Goal: Task Accomplishment & Management: Complete application form

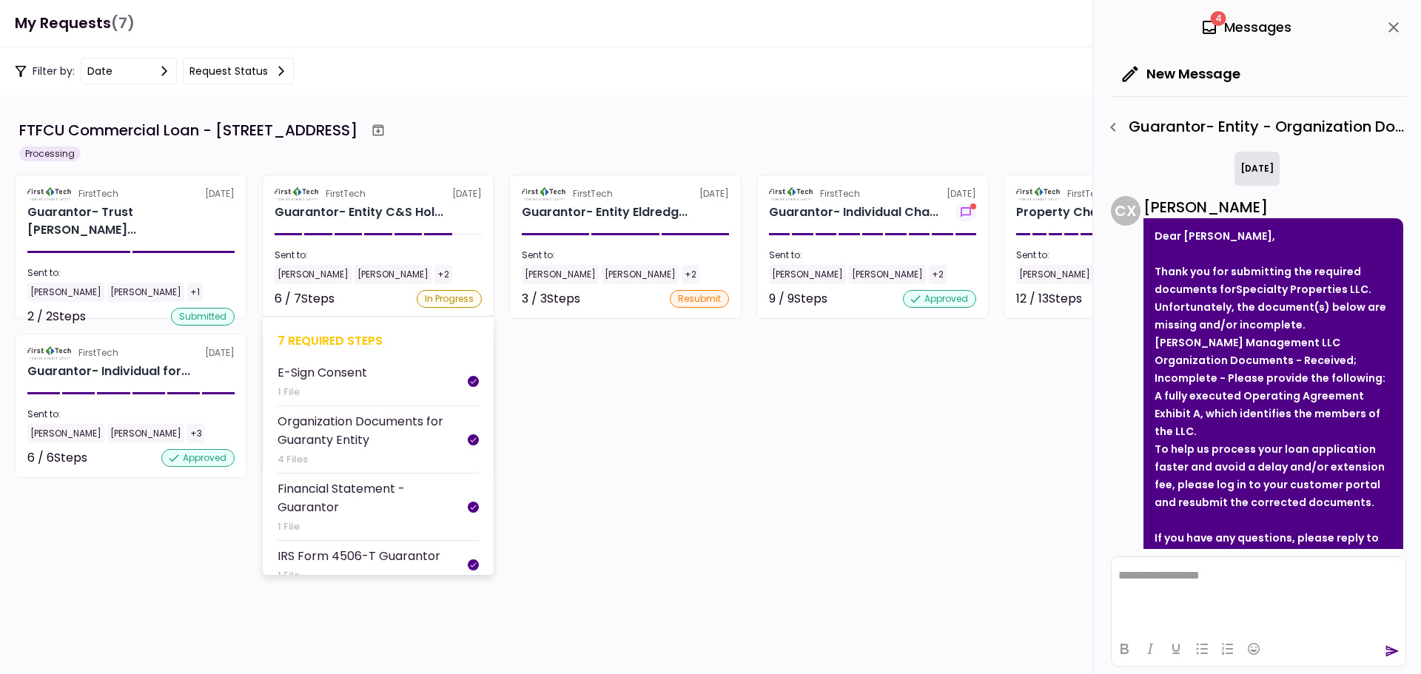
scroll to position [548, 0]
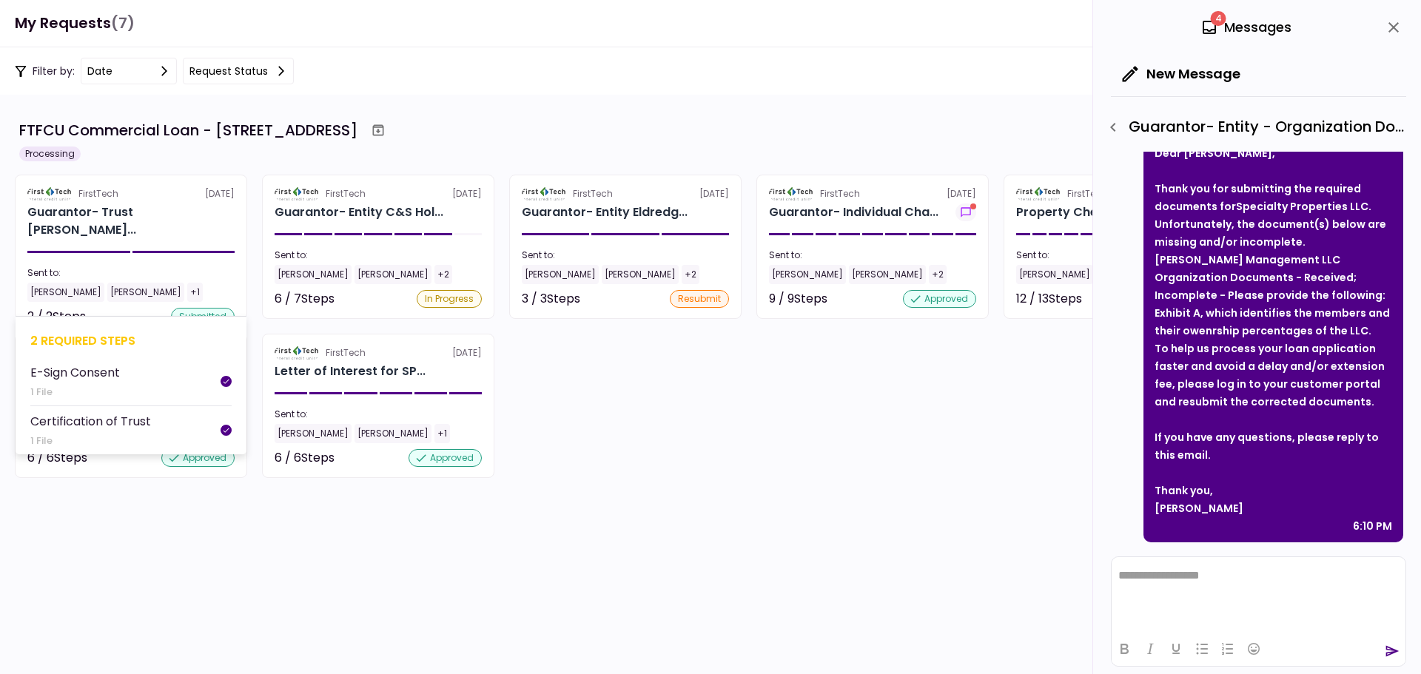
click at [131, 222] on section "FirstTech [DATE] Guarantor- Trust [PERSON_NAME]... Sent to: [PERSON_NAME] [PERS…" at bounding box center [131, 247] width 232 height 144
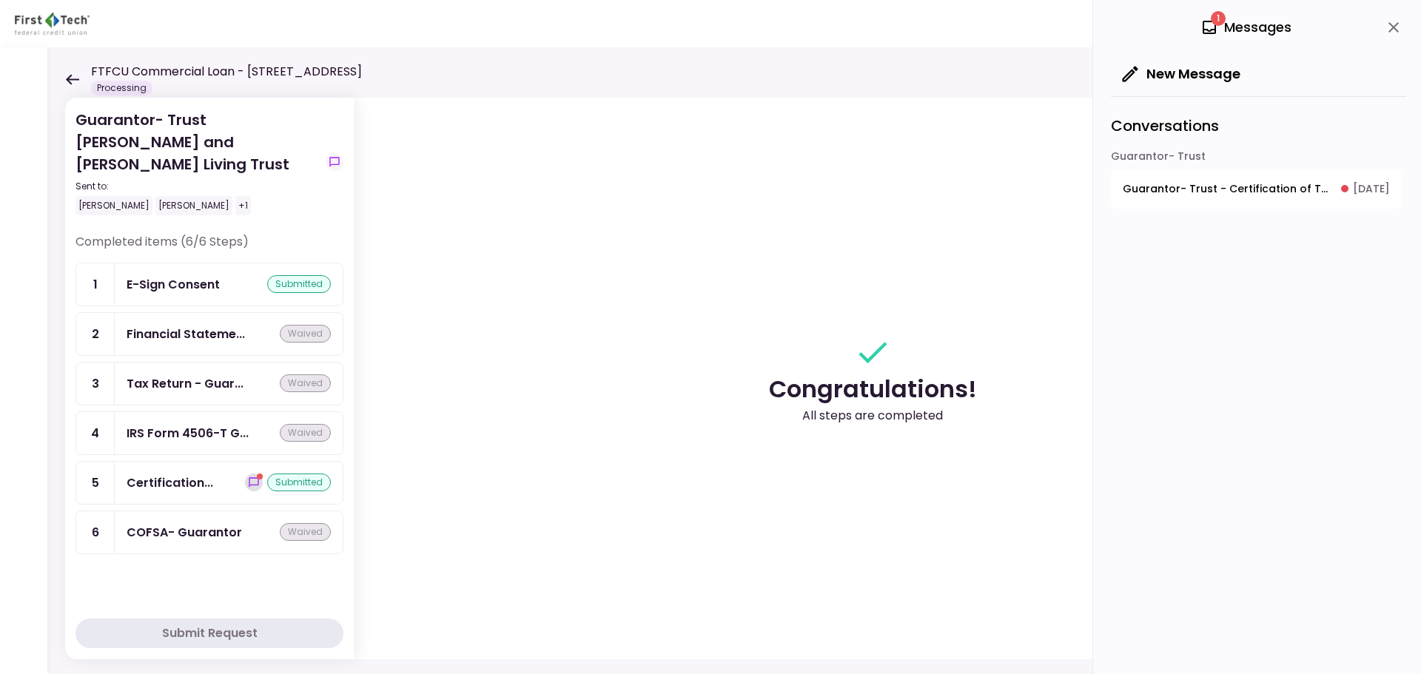
click at [255, 486] on icon "show-messages" at bounding box center [254, 483] width 12 height 12
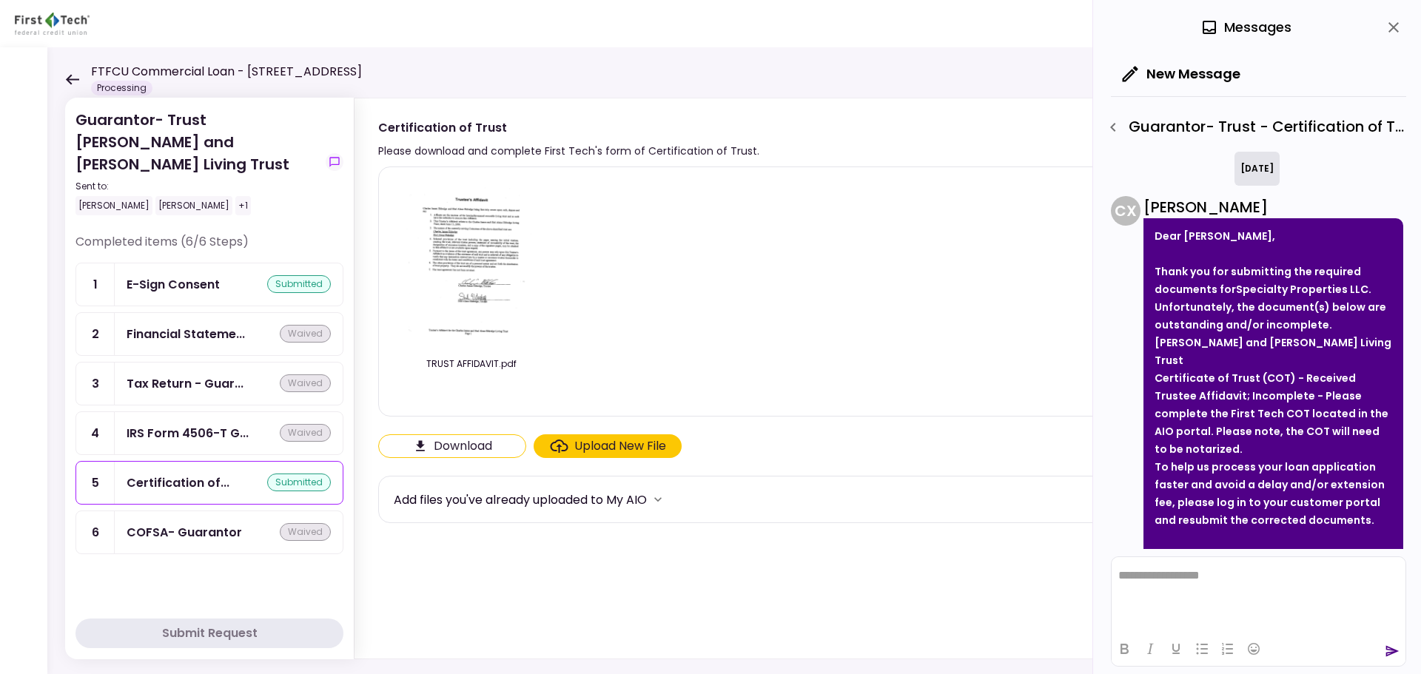
scroll to position [190, 0]
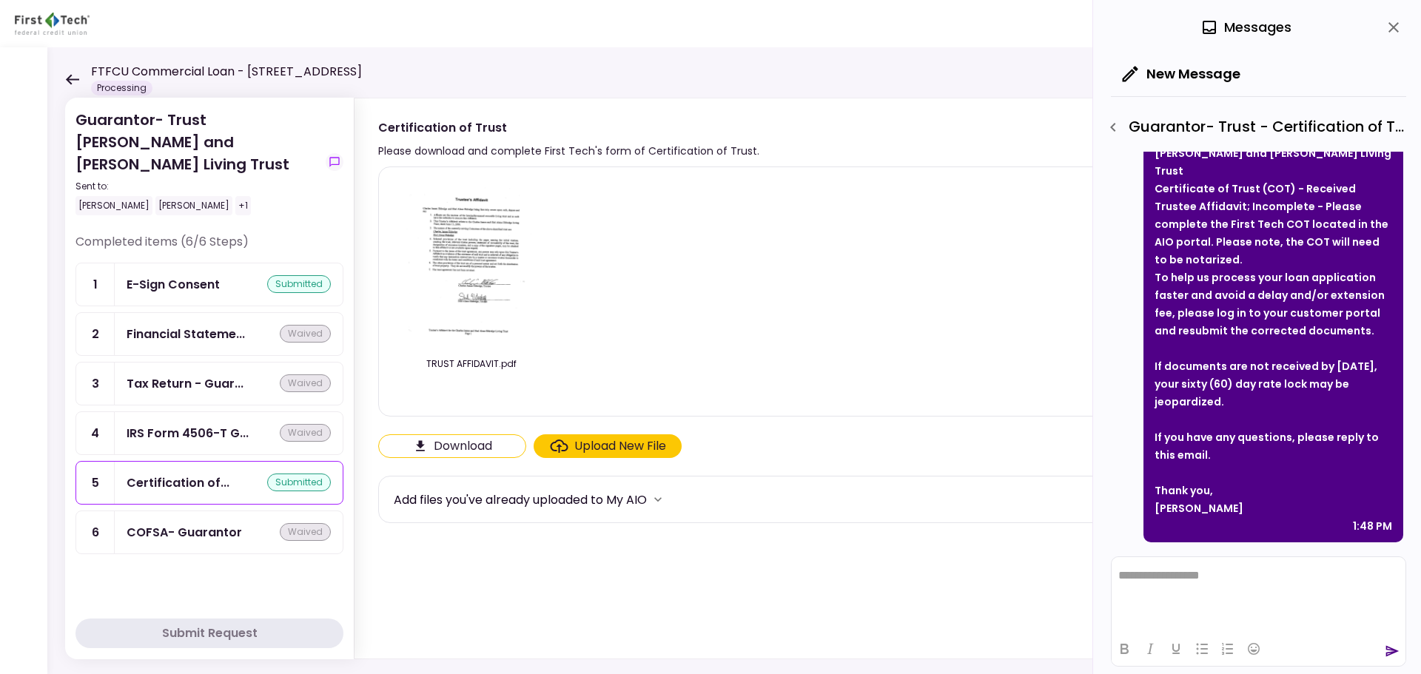
click at [606, 448] on div "Upload New File" at bounding box center [621, 447] width 92 height 18
click at [0, 0] on input "Upload New File" at bounding box center [0, 0] width 0 height 0
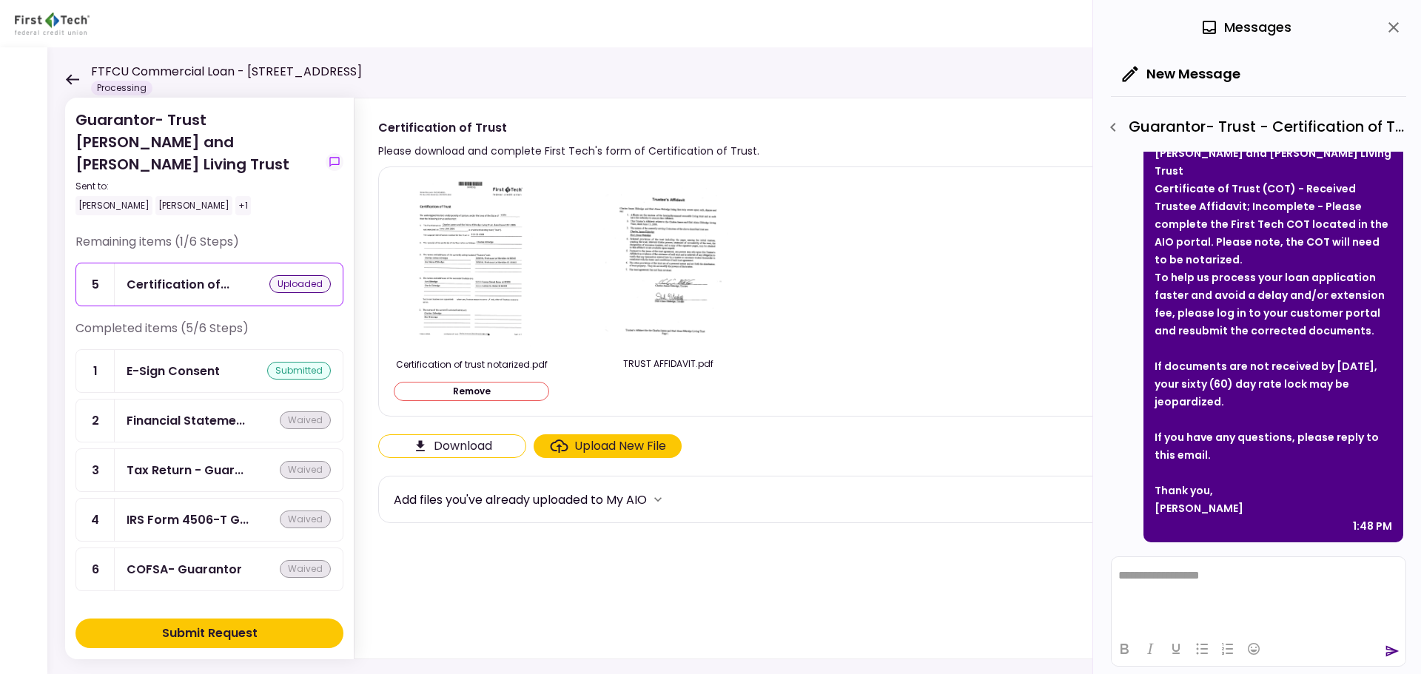
click at [204, 638] on div "Submit Request" at bounding box center [210, 634] width 96 height 18
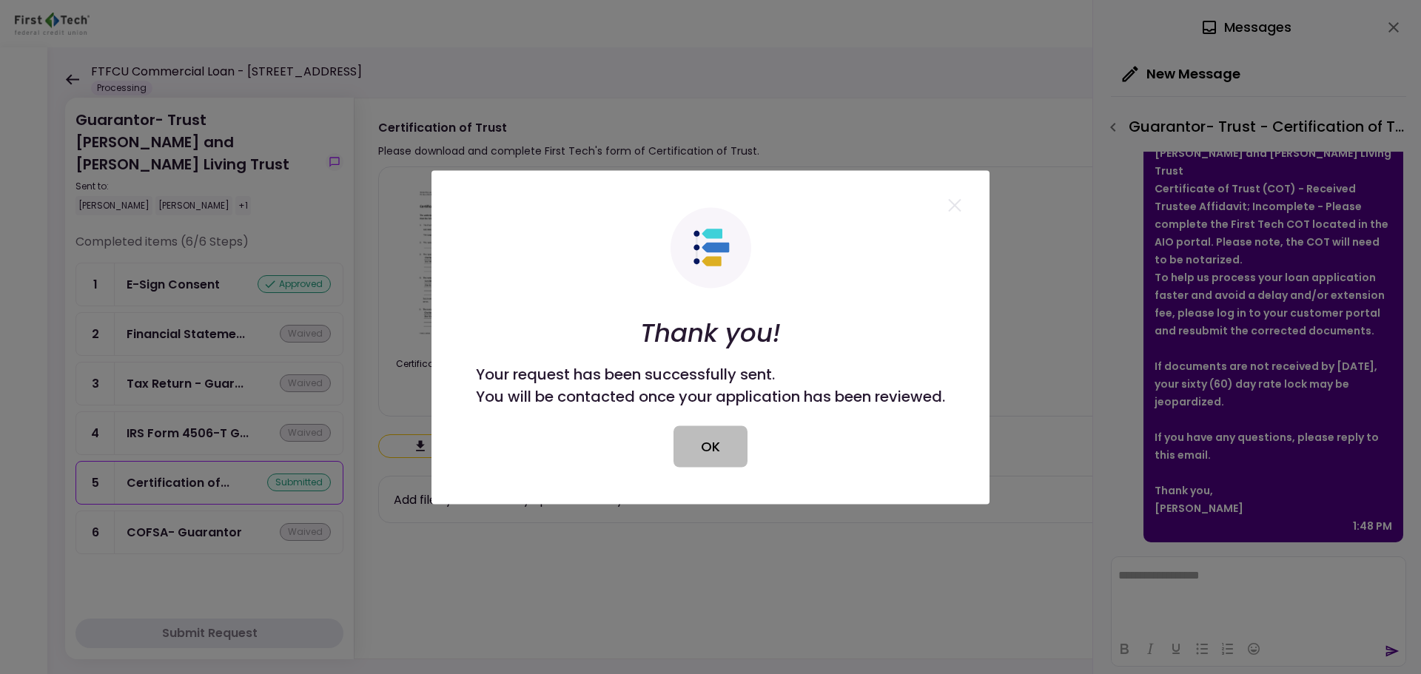
click at [709, 450] on button "OK" at bounding box center [711, 446] width 74 height 41
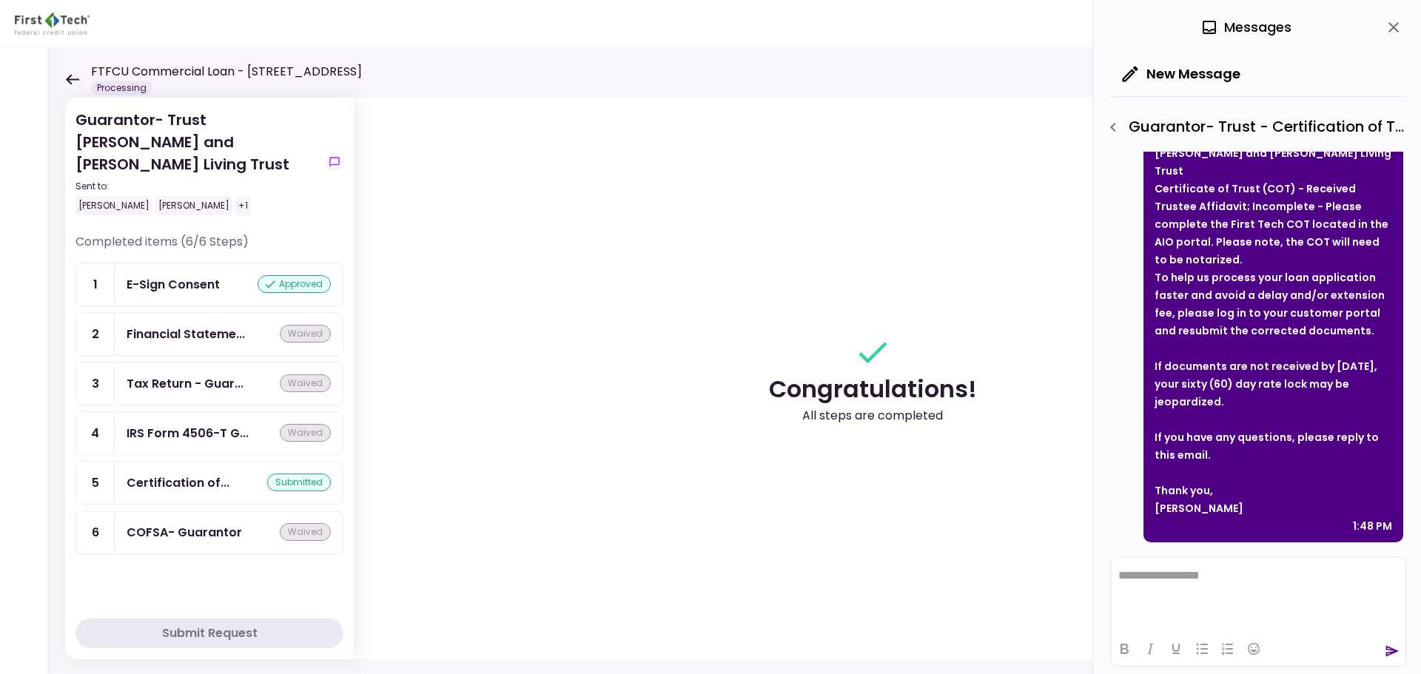
click at [71, 82] on icon at bounding box center [72, 79] width 14 height 11
